Goal: Navigation & Orientation: Find specific page/section

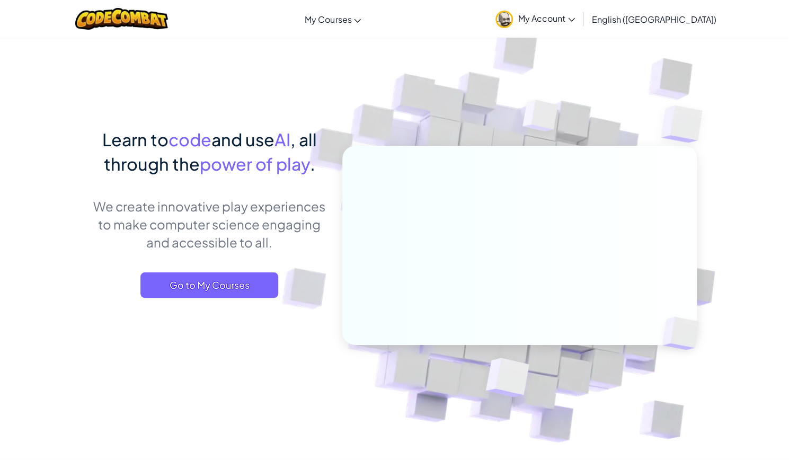
click at [528, 23] on div "Toggle navigation My Courses CodeCombat Classroom Ozaria Classroom AI League Es…" at bounding box center [394, 19] width 794 height 38
click at [575, 26] on link "My Account" at bounding box center [535, 18] width 90 height 33
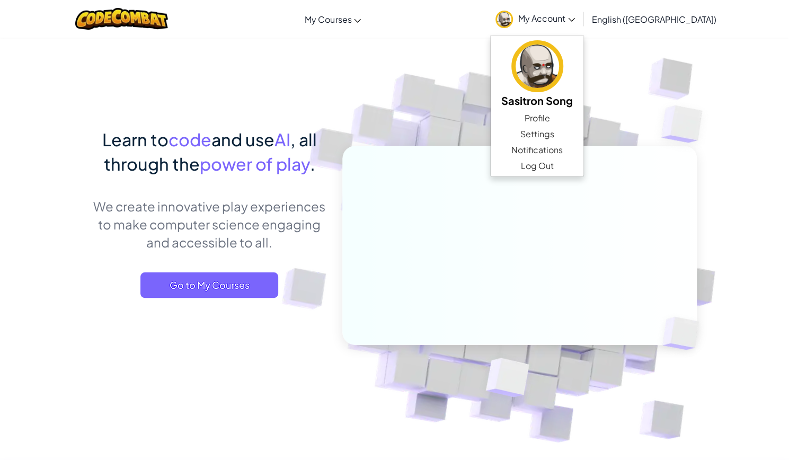
click at [521, 80] on img at bounding box center [540, 118] width 76 height 79
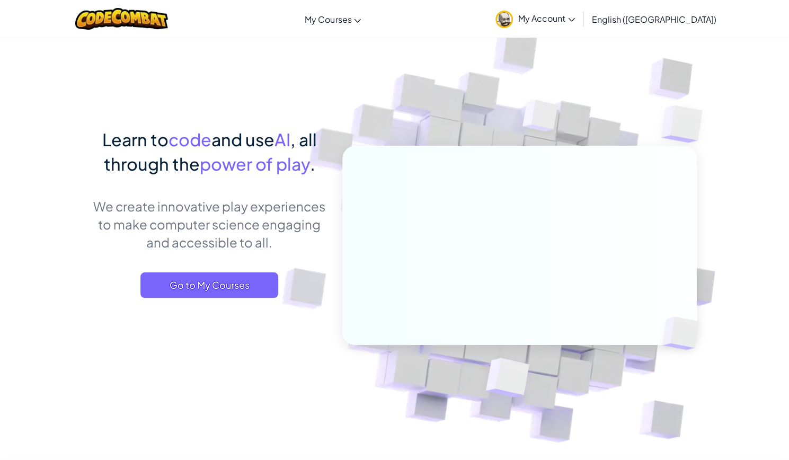
click at [535, 8] on div "Toggle navigation My Courses CodeCombat Classroom Ozaria Classroom AI League Es…" at bounding box center [394, 19] width 794 height 38
click at [691, 24] on link "English ([GEOGRAPHIC_DATA])" at bounding box center [653, 19] width 135 height 29
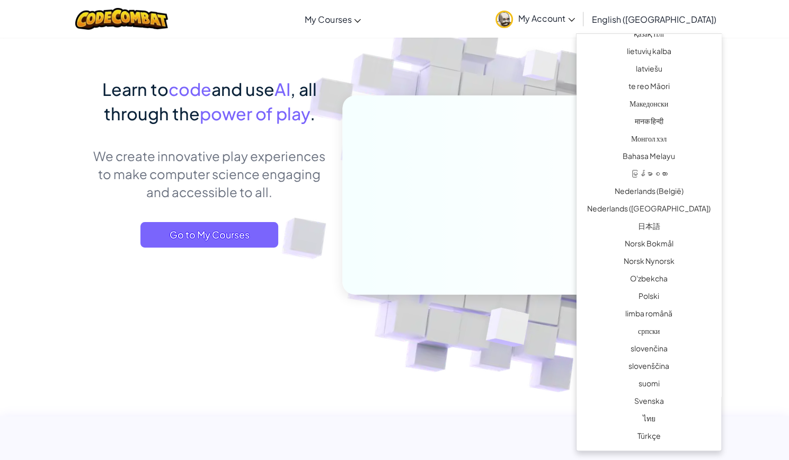
scroll to position [665, 0]
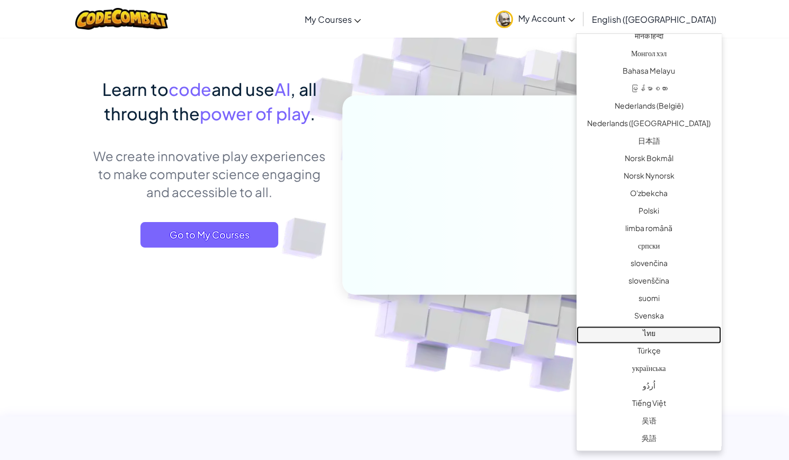
click at [647, 337] on link "ไทย" at bounding box center [648, 334] width 145 height 17
